Goal: Find specific page/section: Find specific page/section

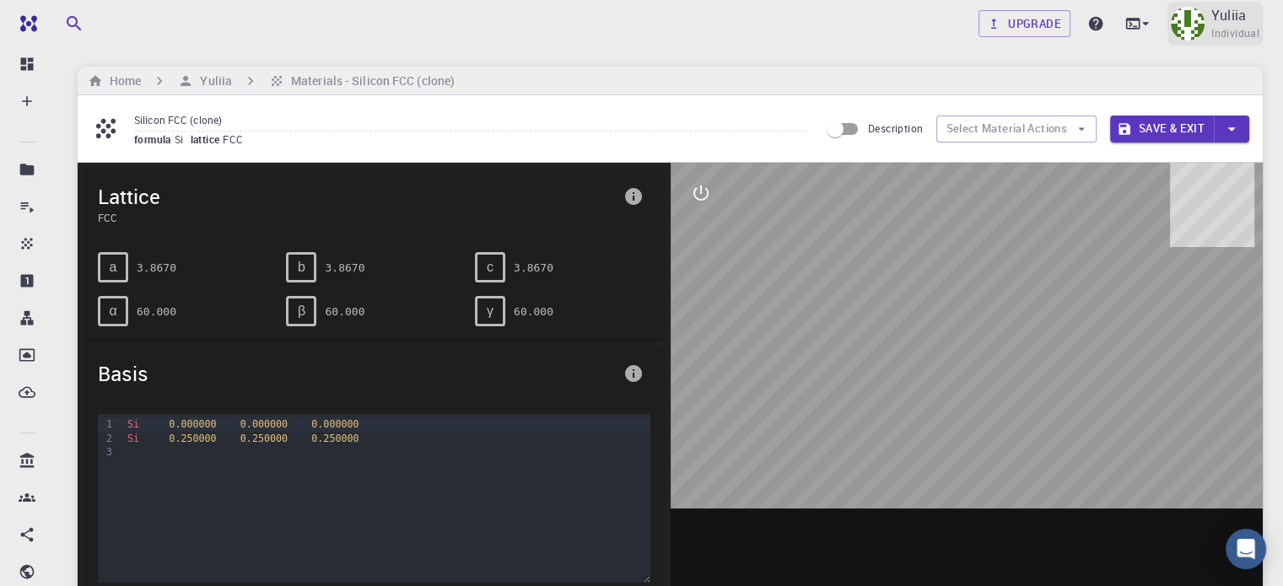
click at [1204, 14] on div "Yuliia Individual" at bounding box center [1214, 24] width 95 height 44
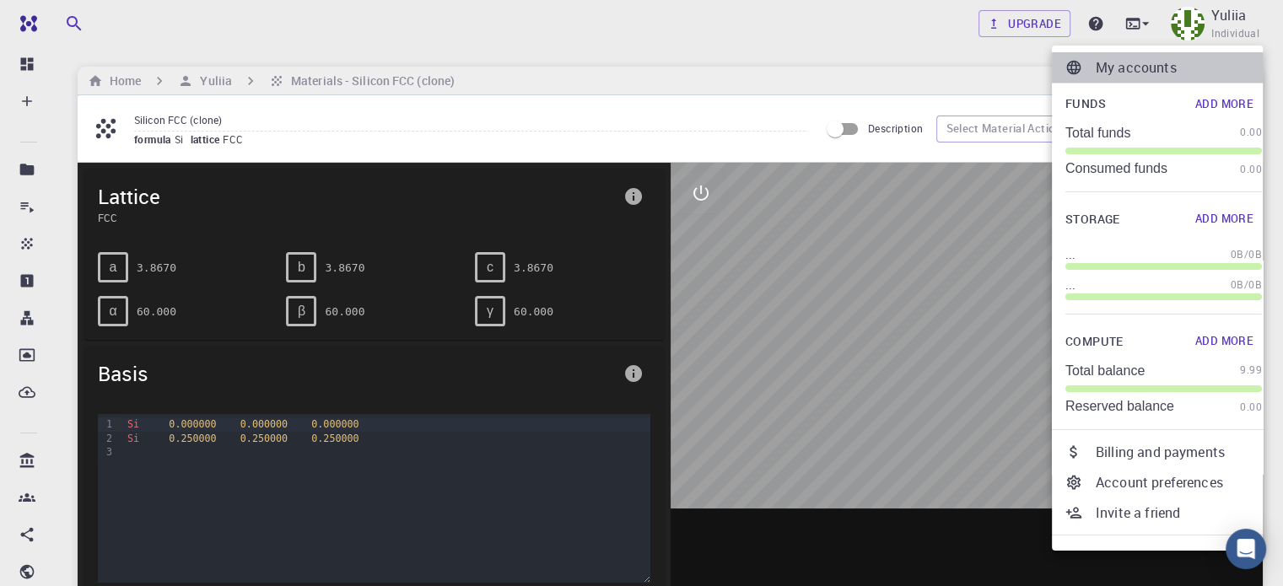
click at [1149, 68] on p "My accounts" at bounding box center [1178, 67] width 166 height 20
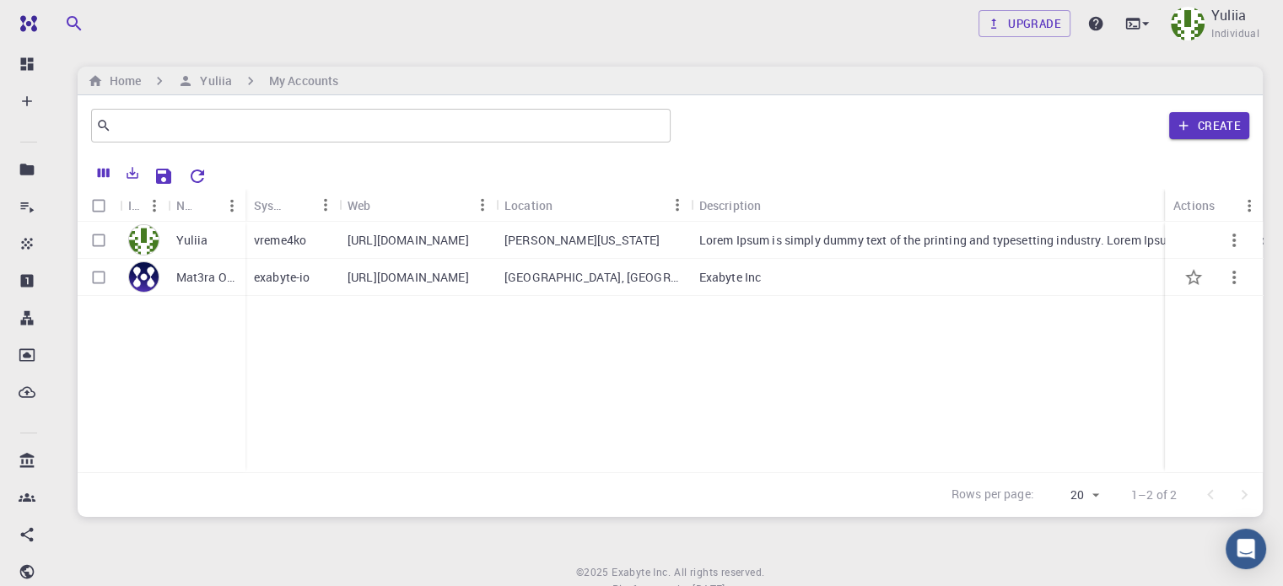
click at [327, 274] on div "exabyte-io" at bounding box center [292, 277] width 94 height 37
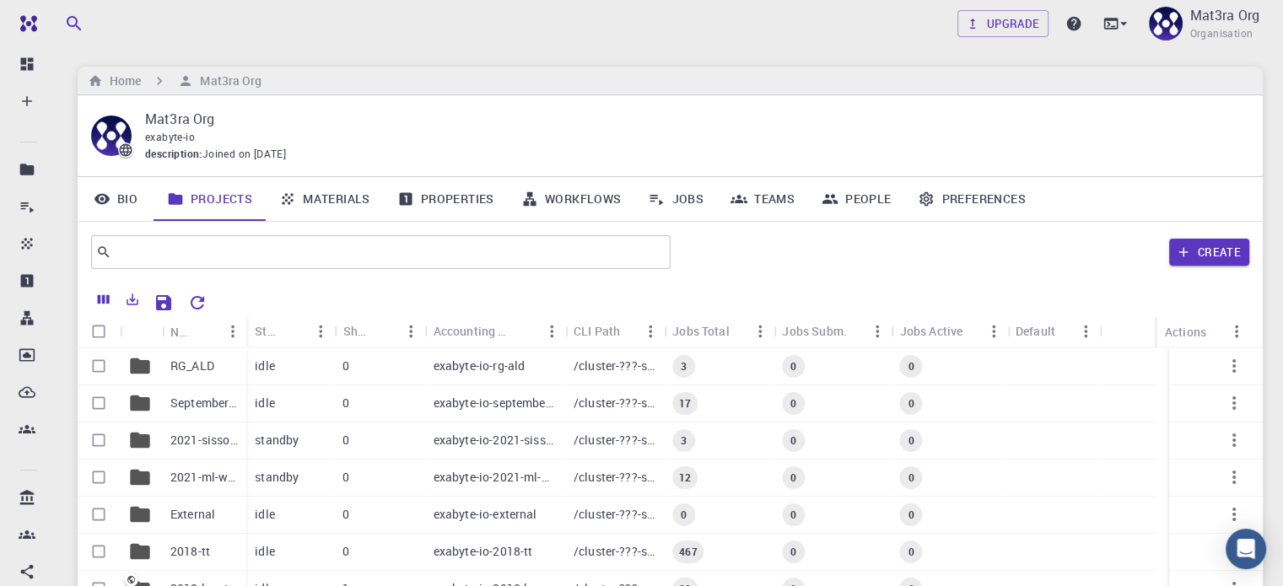
click at [342, 202] on link "Materials" at bounding box center [325, 199] width 118 height 44
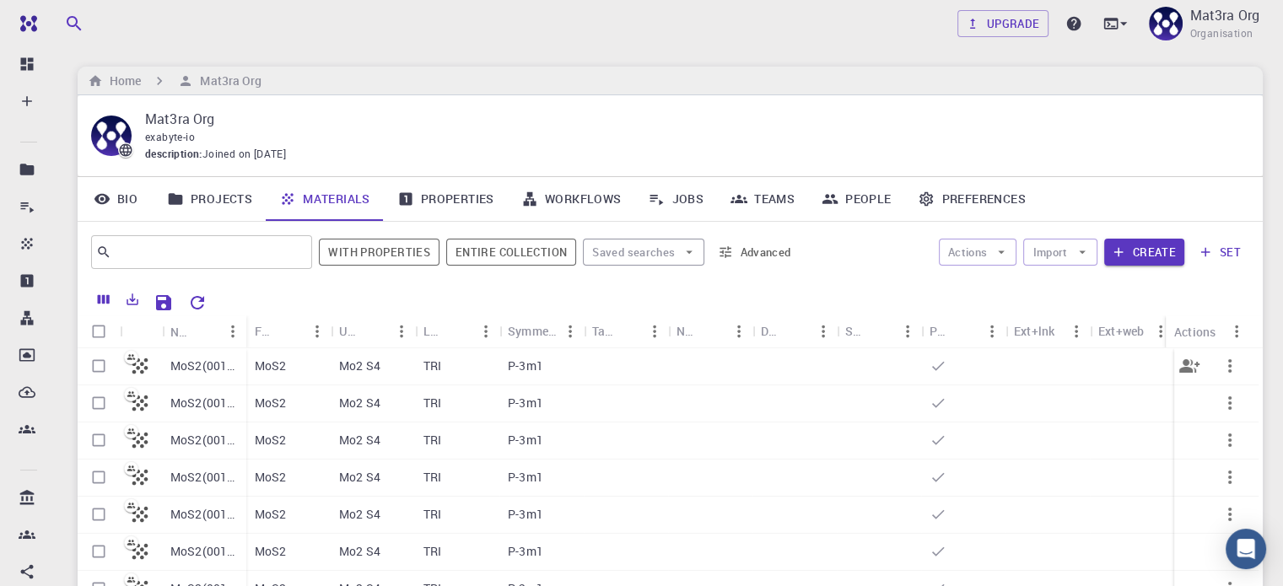
click at [1225, 367] on icon "button" at bounding box center [1229, 366] width 20 height 20
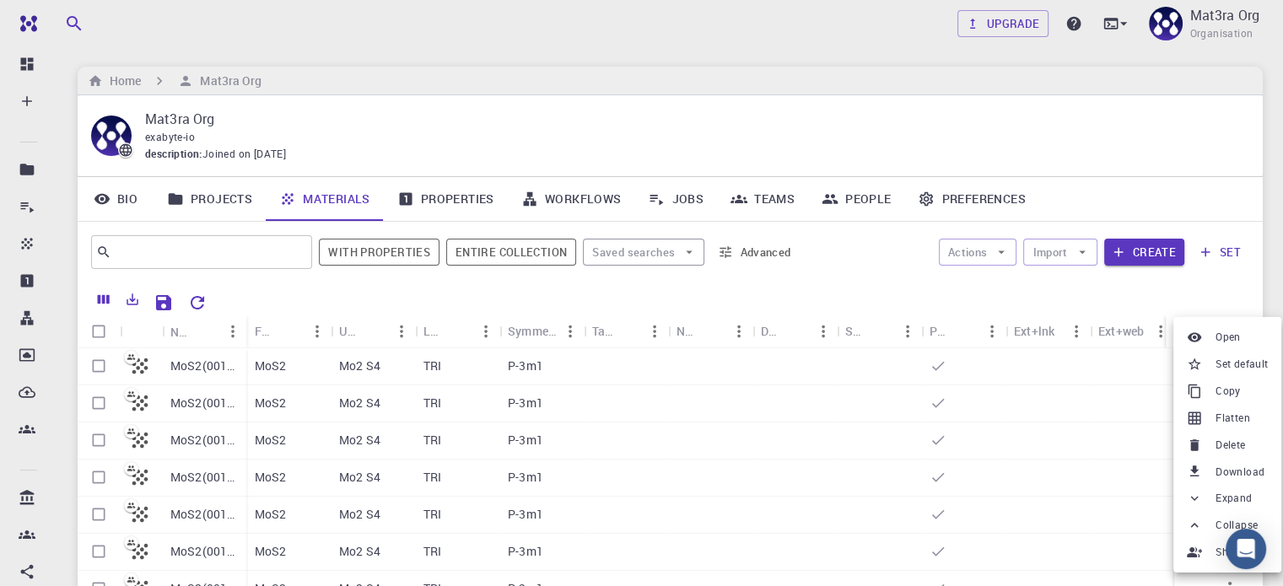
drag, startPoint x: 1258, startPoint y: 542, endPoint x: 1190, endPoint y: 547, distance: 68.5
click at [1190, 547] on body "Team Dashboard Create New Job New Material Create Material Upload File Import f…" at bounding box center [641, 387] width 1283 height 775
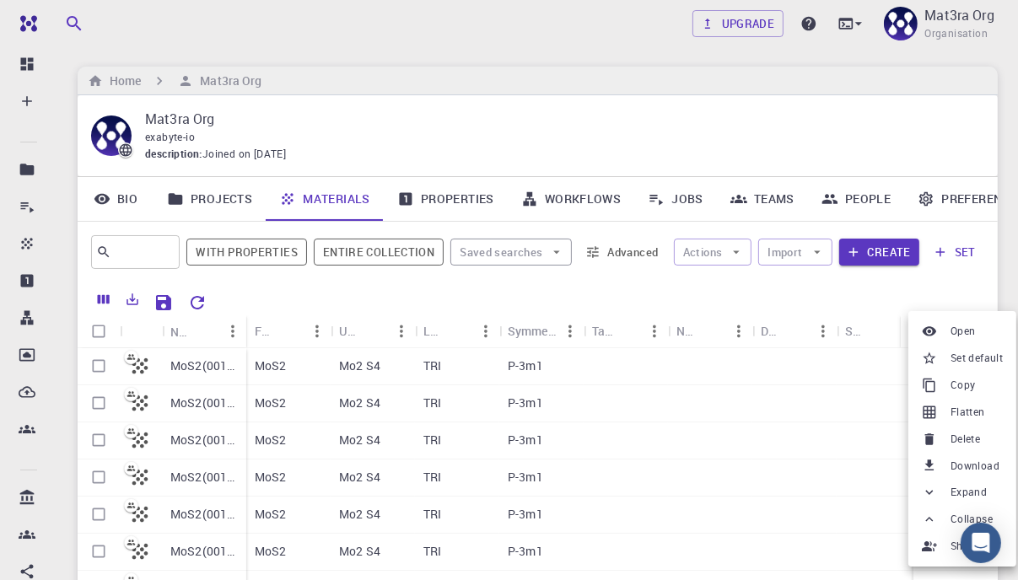
click at [857, 414] on div at bounding box center [509, 290] width 1018 height 580
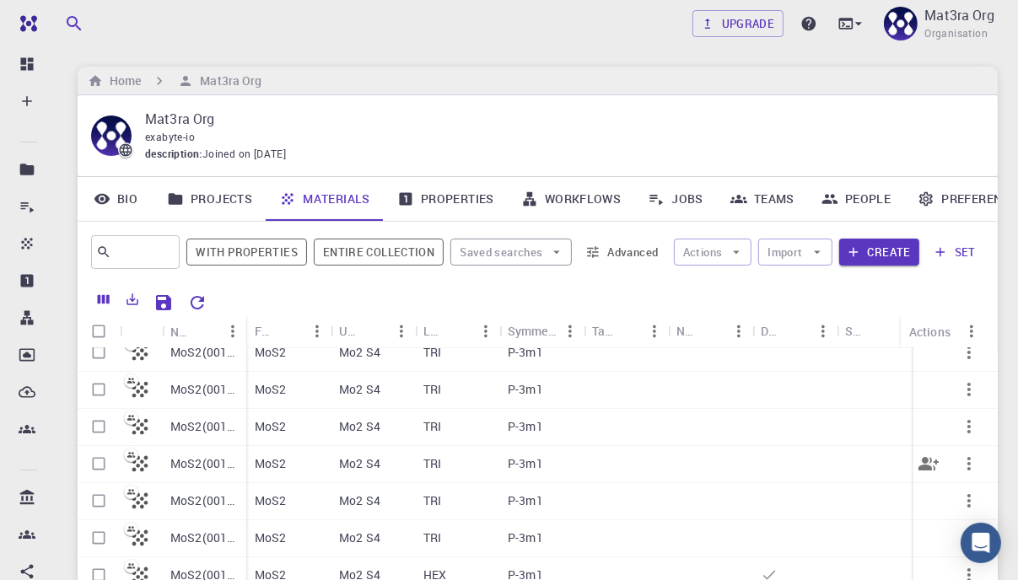
scroll to position [84, 0]
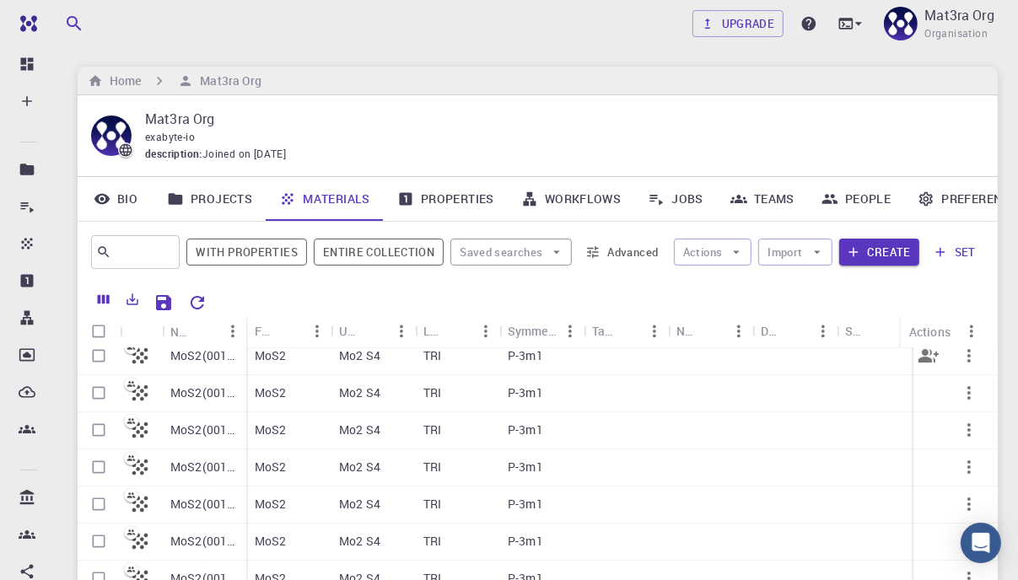
click at [961, 360] on icon "button" at bounding box center [969, 356] width 20 height 20
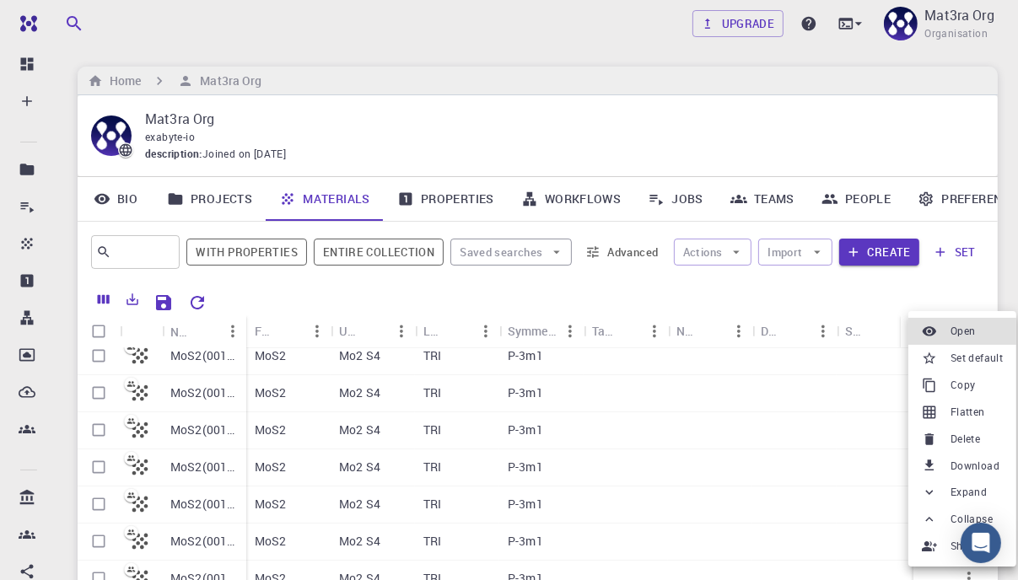
click at [202, 358] on div at bounding box center [509, 290] width 1018 height 580
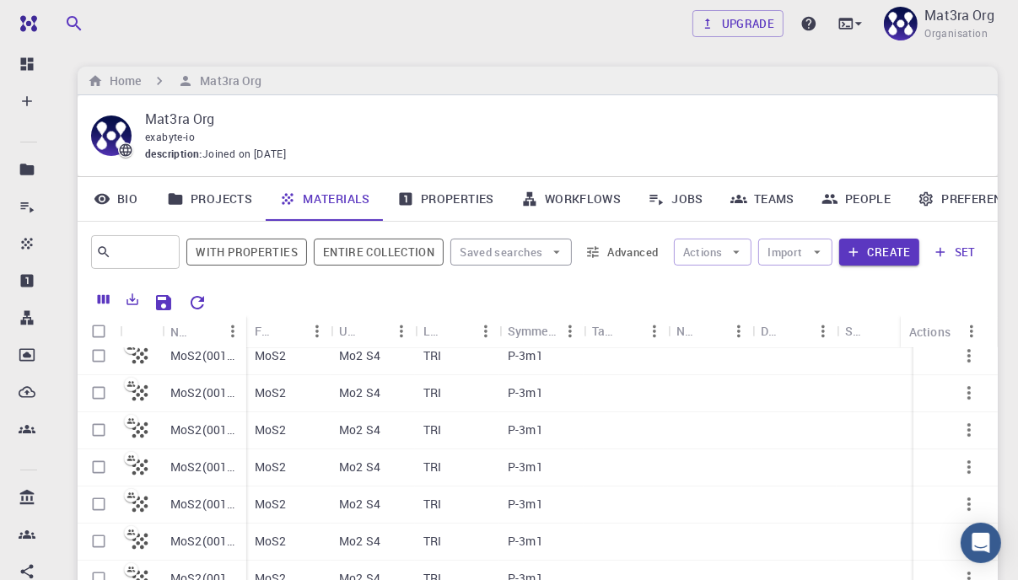
scroll to position [74, 0]
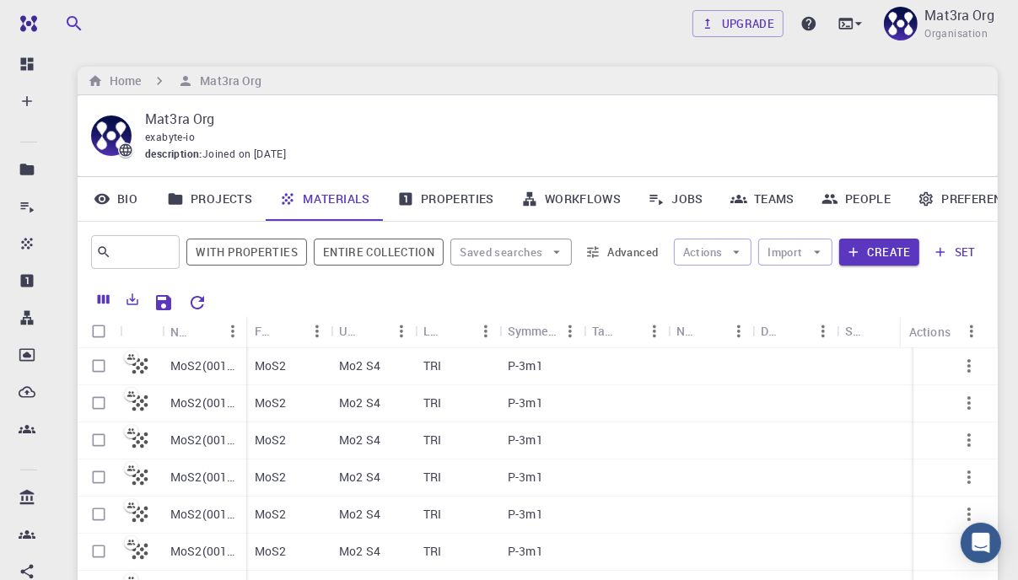
click at [203, 363] on p "MoS2(001)-MoS2(001), Interface 60.0 degrees" at bounding box center [203, 366] width 67 height 17
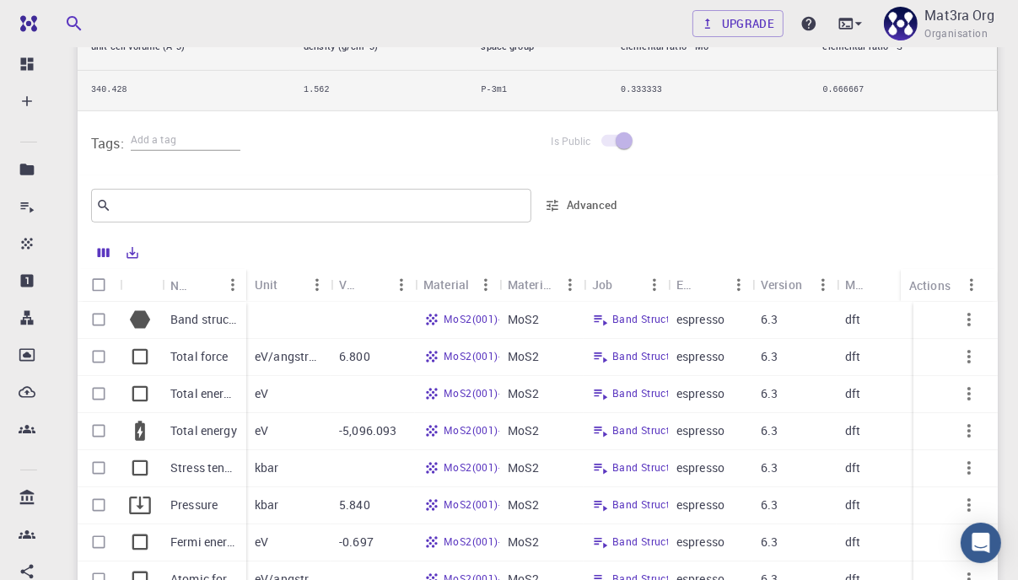
scroll to position [675, 0]
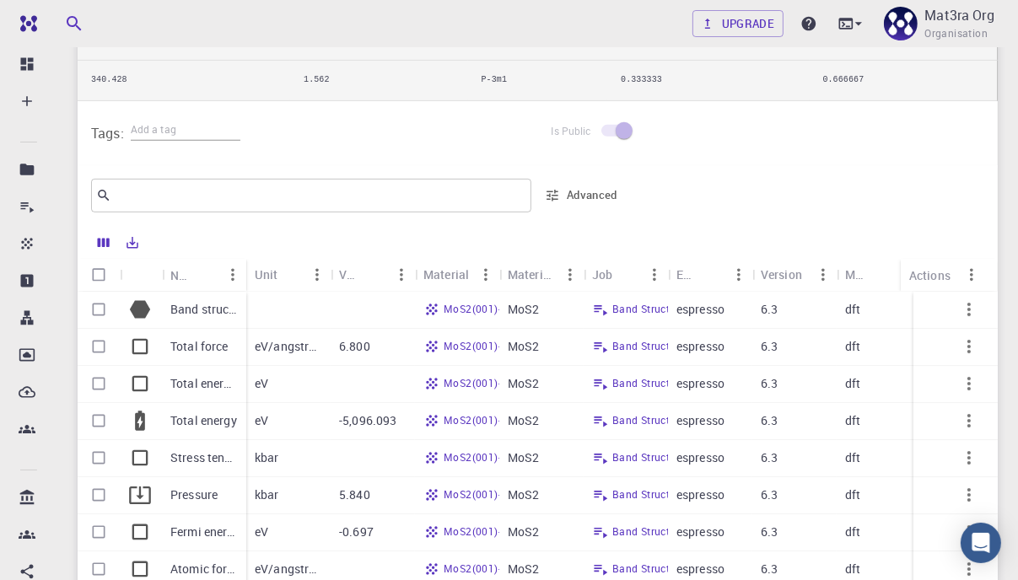
click at [971, 306] on icon "button" at bounding box center [969, 309] width 20 height 20
click at [1011, 273] on div at bounding box center [509, 290] width 1018 height 580
click at [972, 311] on icon "button" at bounding box center [969, 309] width 20 height 20
click at [966, 380] on div at bounding box center [509, 290] width 1018 height 580
click at [968, 380] on icon "button" at bounding box center [968, 383] width 3 height 13
